Goal: Task Accomplishment & Management: Complete application form

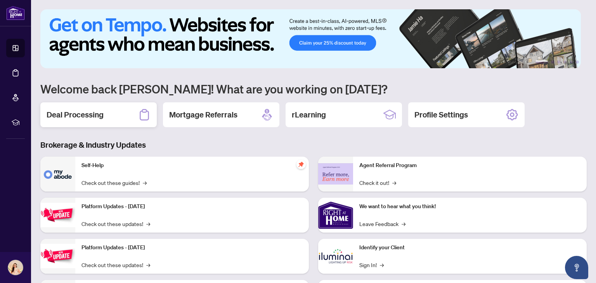
click at [101, 110] on h2 "Deal Processing" at bounding box center [75, 114] width 57 height 11
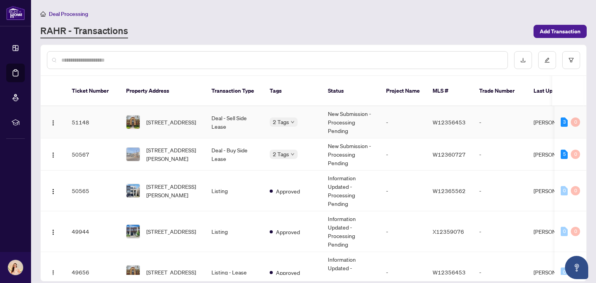
click at [333, 116] on td "New Submission - Processing Pending" at bounding box center [351, 122] width 58 height 32
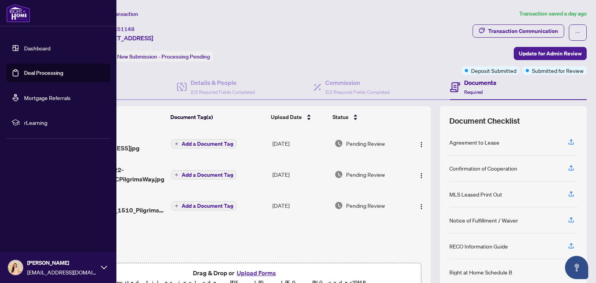
click at [49, 49] on link "Dashboard" at bounding box center [37, 48] width 26 height 7
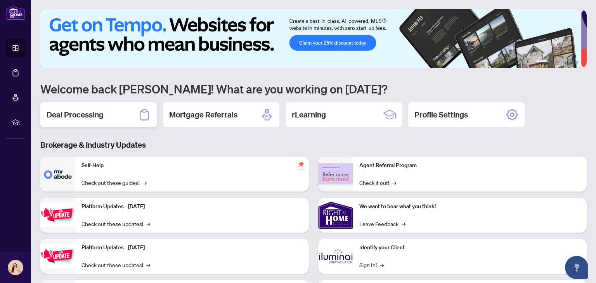
click at [135, 116] on div "Deal Processing" at bounding box center [98, 114] width 116 height 25
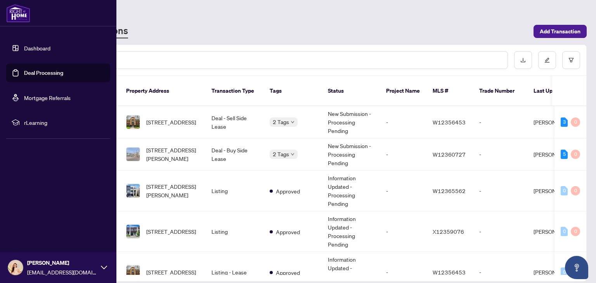
click at [41, 49] on link "Dashboard" at bounding box center [37, 48] width 26 height 7
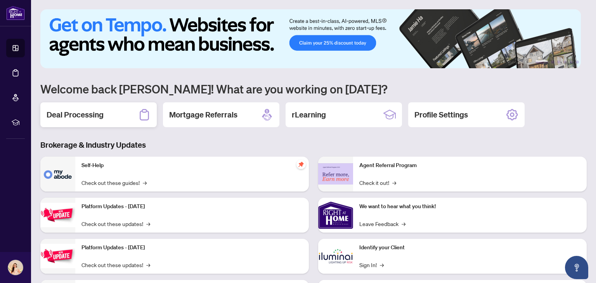
click at [118, 111] on div "Deal Processing" at bounding box center [98, 114] width 116 height 25
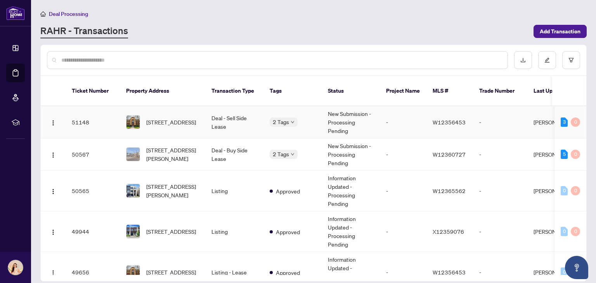
click at [344, 107] on td "New Submission - Processing Pending" at bounding box center [351, 122] width 58 height 32
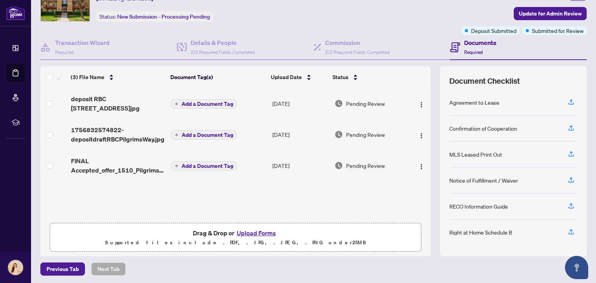
scroll to position [41, 0]
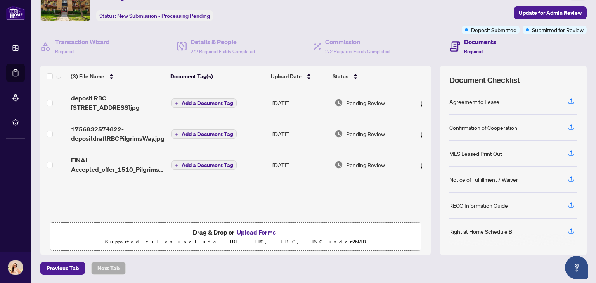
click at [197, 165] on span "Add a Document Tag" at bounding box center [208, 165] width 52 height 5
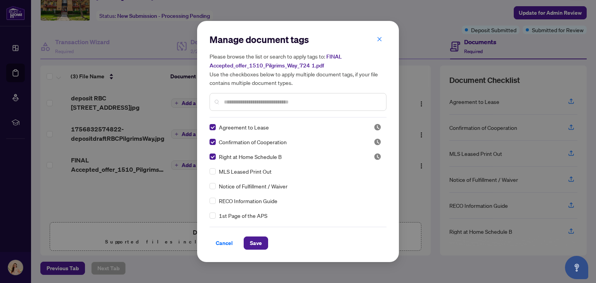
scroll to position [0, 0]
click at [258, 239] on span "Save" at bounding box center [256, 243] width 12 height 12
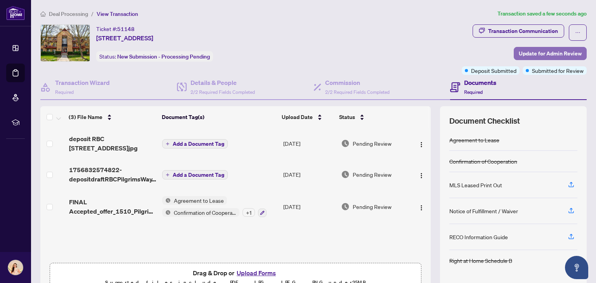
click at [524, 54] on span "Update for Admin Review" at bounding box center [550, 53] width 63 height 12
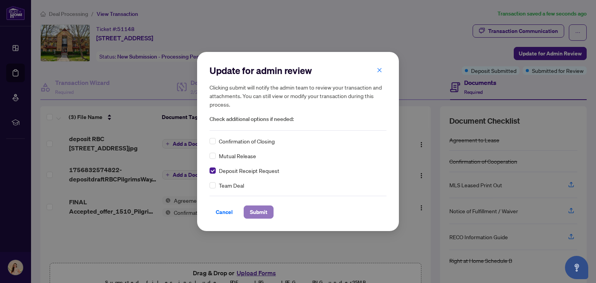
click at [258, 214] on span "Submit" at bounding box center [258, 212] width 17 height 12
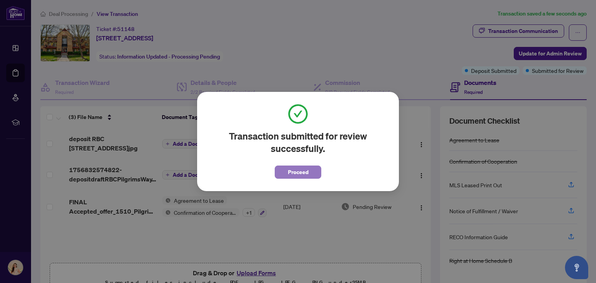
click at [305, 173] on span "Proceed" at bounding box center [298, 172] width 21 height 12
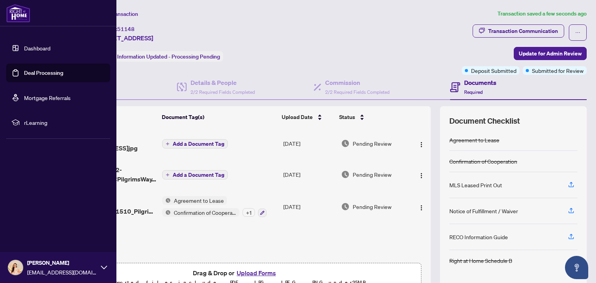
click at [50, 50] on link "Dashboard" at bounding box center [37, 48] width 26 height 7
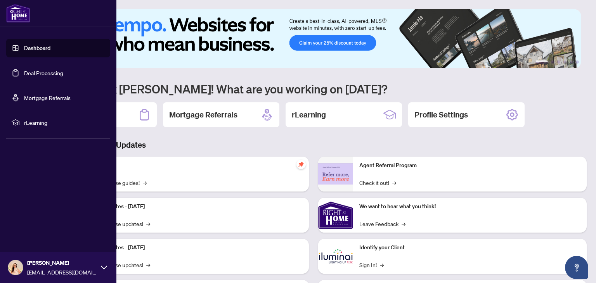
click at [55, 76] on link "Deal Processing" at bounding box center [43, 72] width 39 height 7
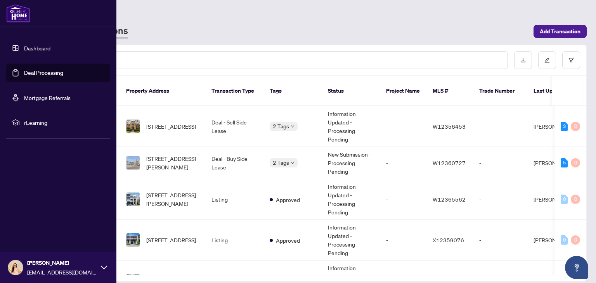
click at [43, 45] on link "Dashboard" at bounding box center [37, 48] width 26 height 7
